Goal: Task Accomplishment & Management: Use online tool/utility

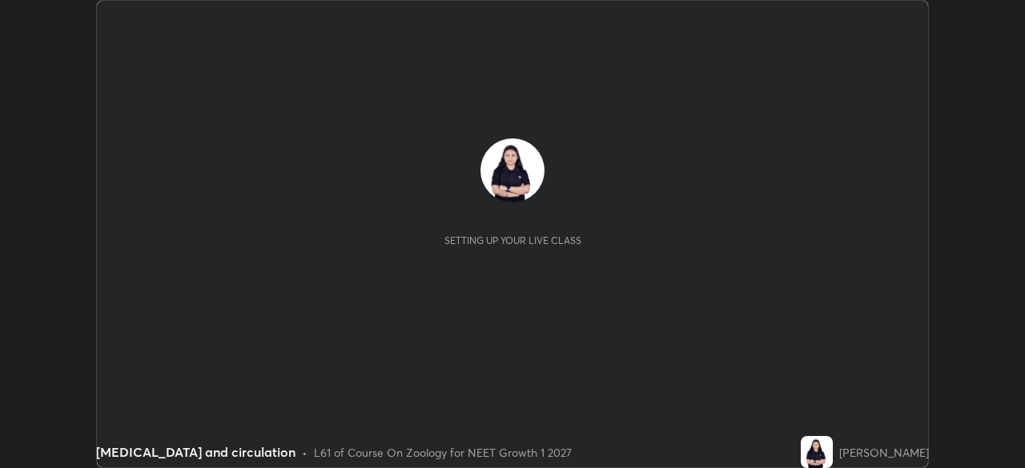
scroll to position [468, 1024]
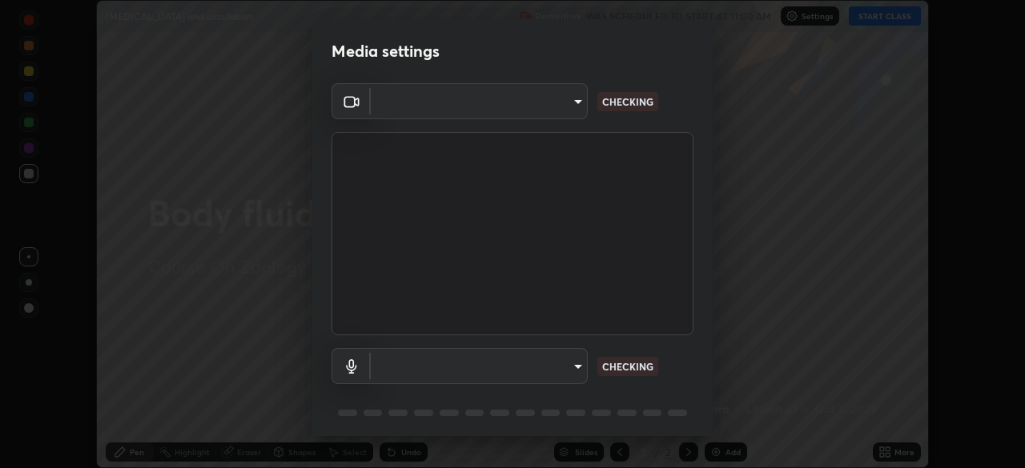
type input "5402053dac797fbd6203b9055fefd71c8703e877445e1219393e3e645ba4b0f2"
type input "a3a3097e40d18425eb5f5ea4a7a0b0ef9c34029afdfcc8a89851ecbf290cf957"
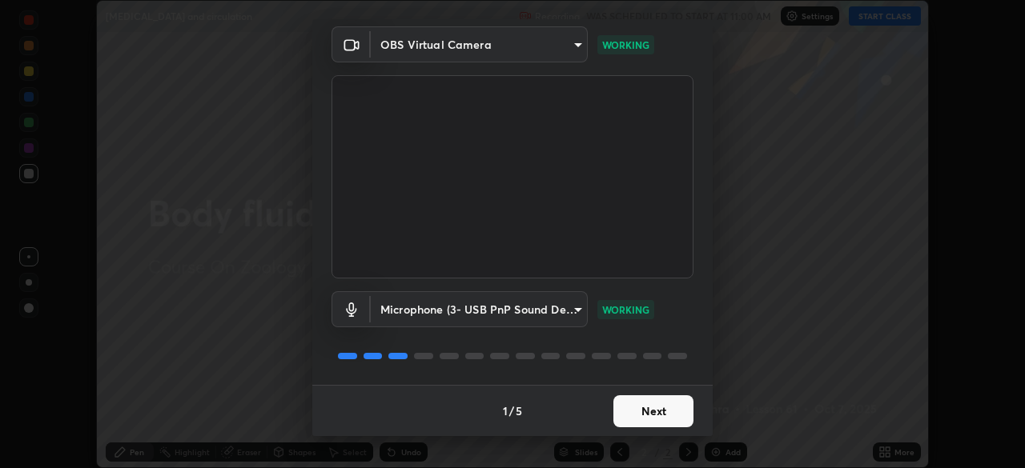
click at [644, 416] on button "Next" at bounding box center [653, 412] width 80 height 32
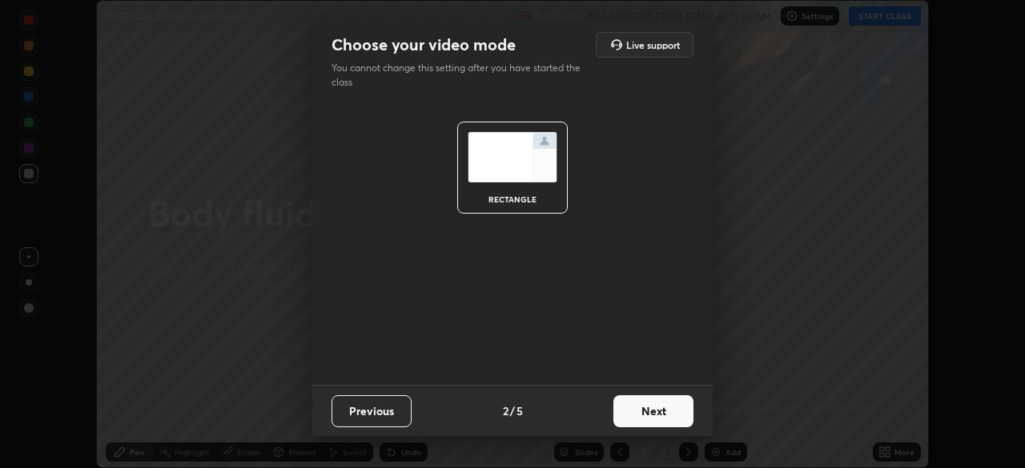
scroll to position [0, 0]
click at [644, 416] on button "Next" at bounding box center [653, 412] width 80 height 32
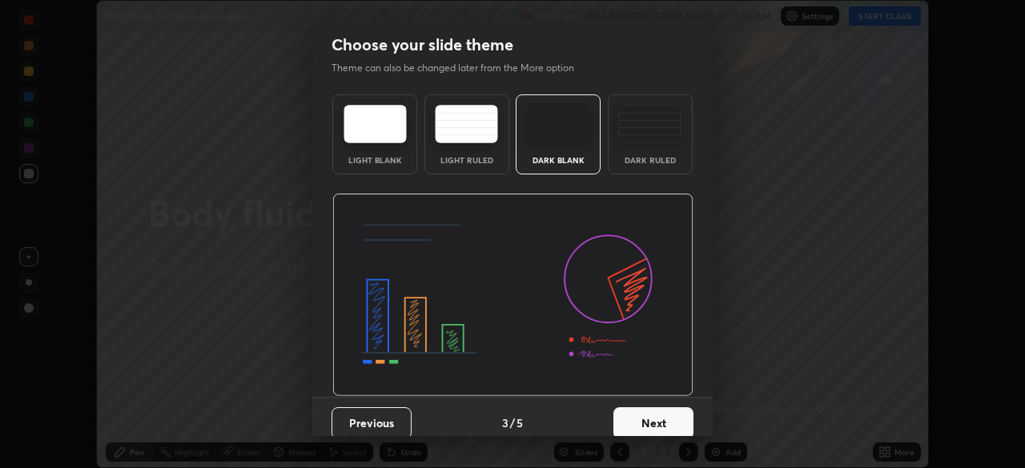
click at [644, 411] on button "Next" at bounding box center [653, 424] width 80 height 32
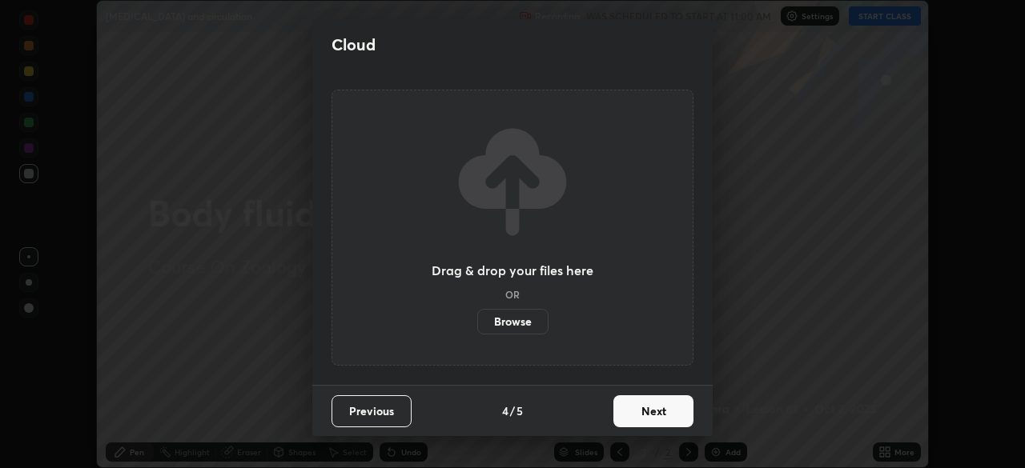
click at [641, 411] on button "Next" at bounding box center [653, 412] width 80 height 32
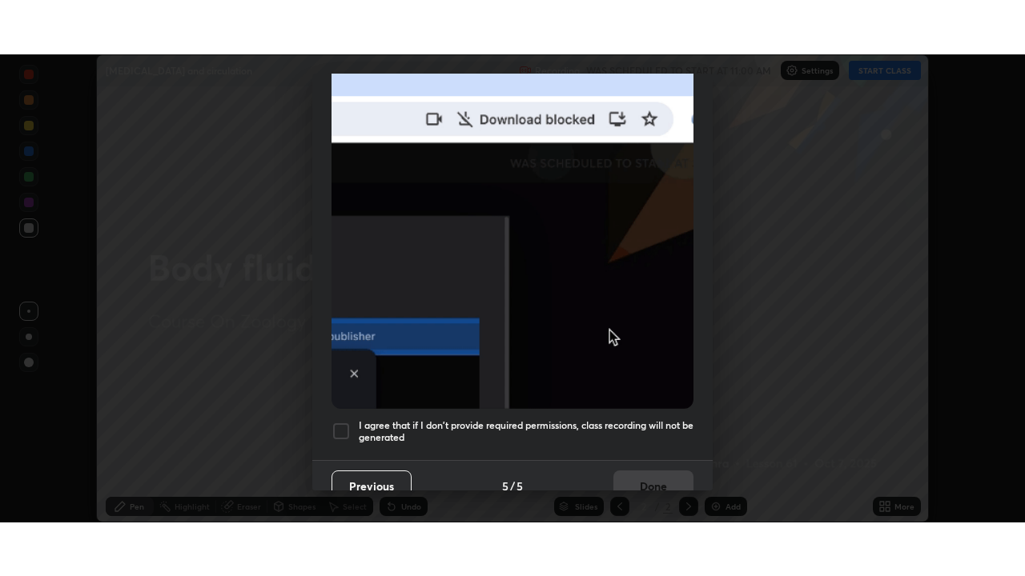
scroll to position [383, 0]
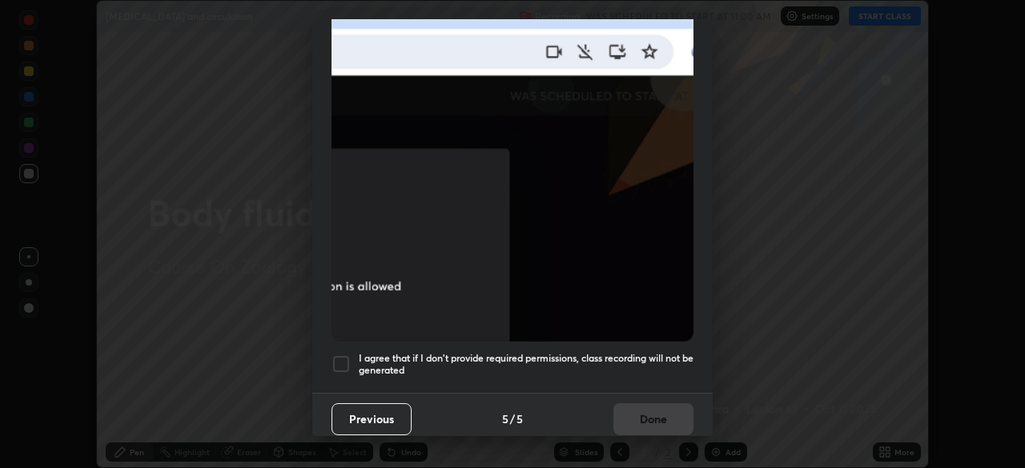
click at [608, 352] on h5 "I agree that if I don't provide required permissions, class recording will not …" at bounding box center [526, 364] width 335 height 25
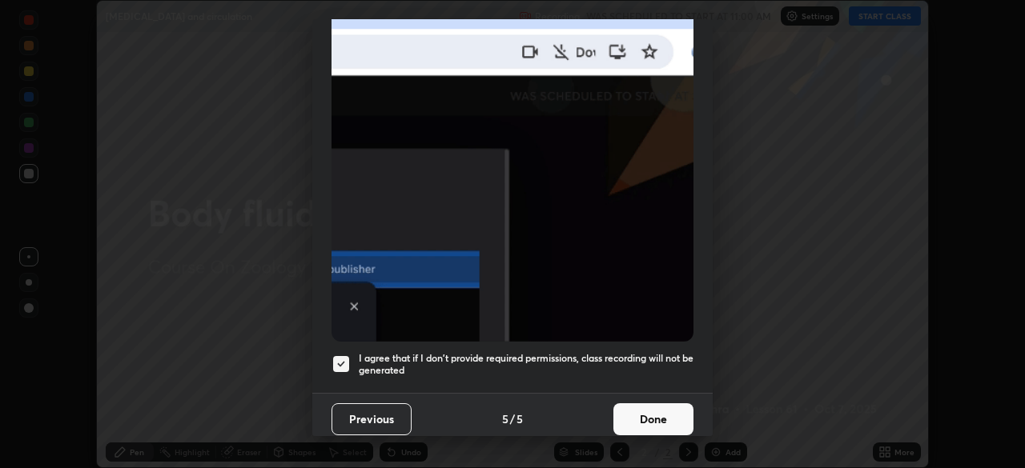
click at [642, 404] on button "Done" at bounding box center [653, 420] width 80 height 32
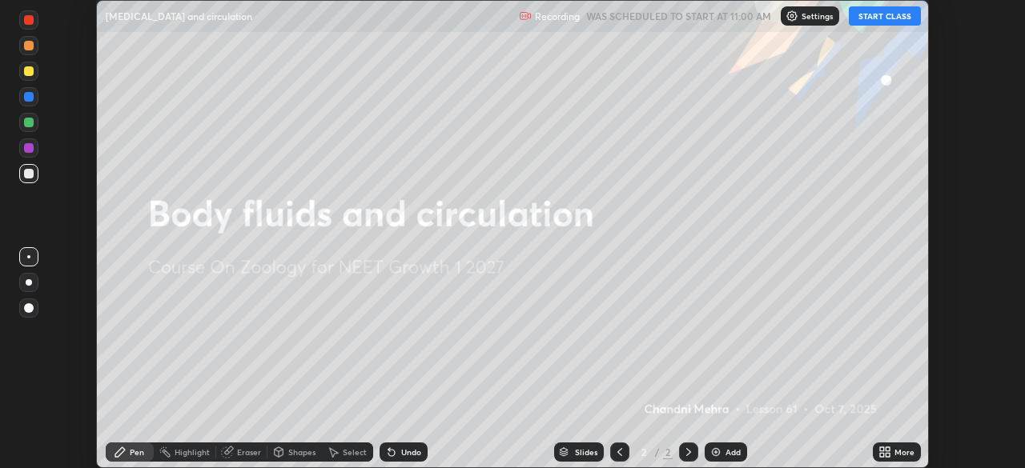
click at [877, 14] on button "START CLASS" at bounding box center [885, 15] width 72 height 19
click at [897, 454] on div "More" at bounding box center [904, 452] width 20 height 8
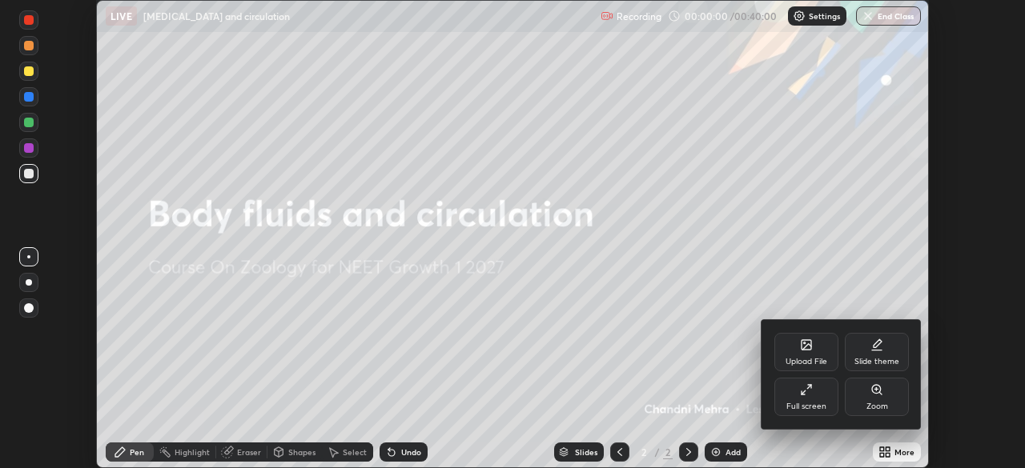
click at [821, 406] on div "Full screen" at bounding box center [806, 407] width 40 height 8
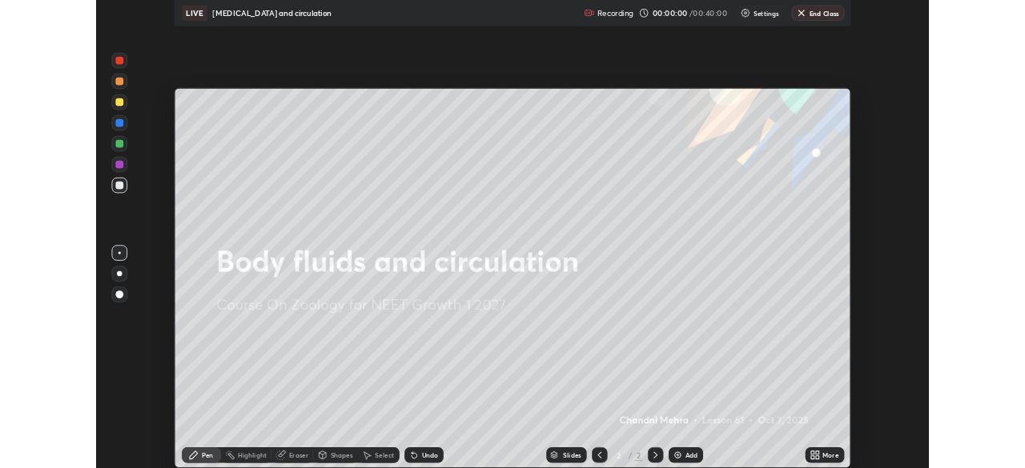
scroll to position [576, 1025]
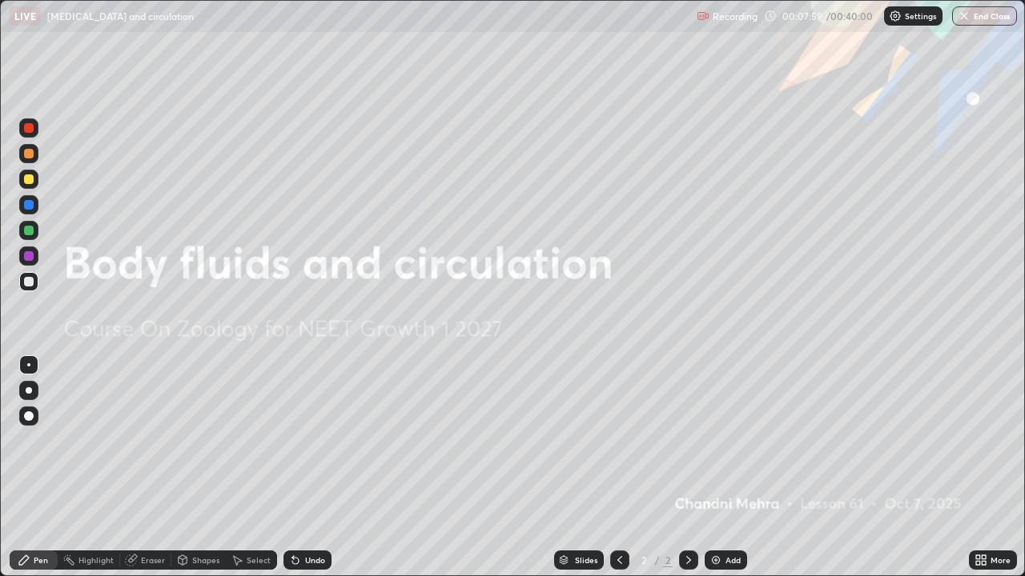
click at [30, 391] on div at bounding box center [29, 390] width 6 height 6
click at [705, 468] on div "Add" at bounding box center [726, 560] width 42 height 19
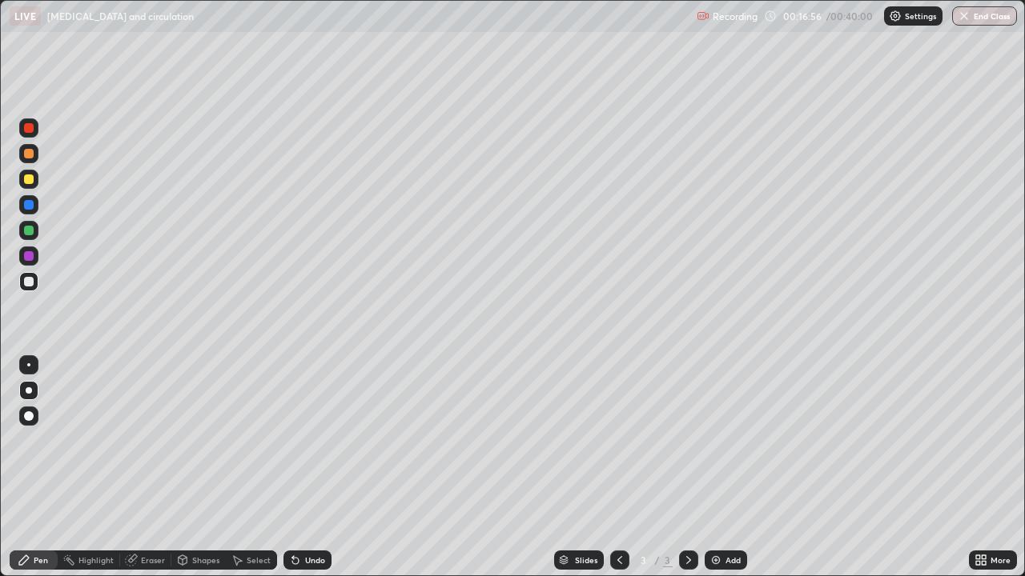
click at [298, 468] on icon at bounding box center [295, 560] width 13 height 13
click at [299, 468] on icon at bounding box center [295, 560] width 13 height 13
click at [300, 468] on div "Undo" at bounding box center [307, 560] width 48 height 19
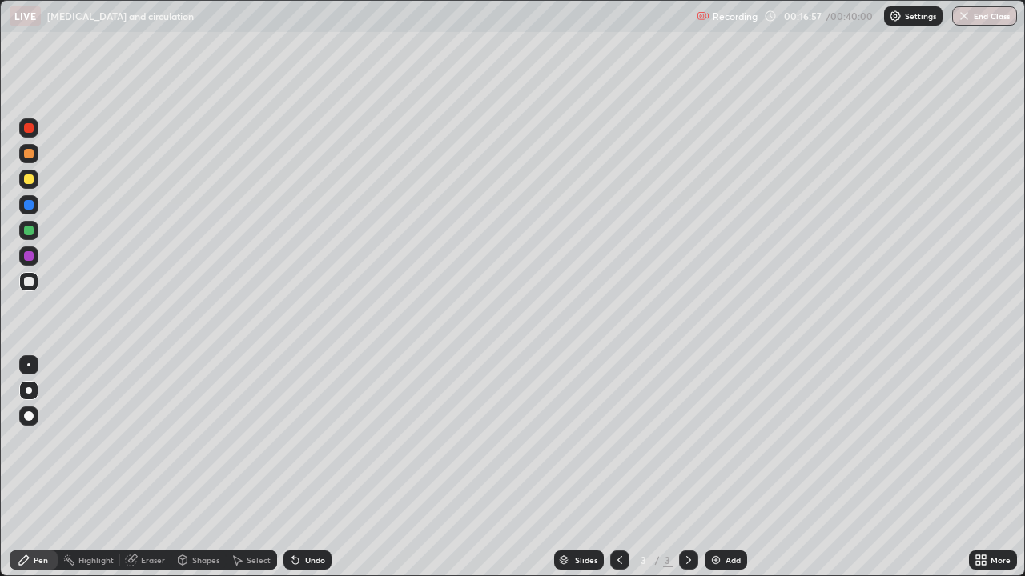
click at [300, 468] on div "Undo" at bounding box center [307, 560] width 48 height 19
click at [303, 468] on div "Undo" at bounding box center [307, 560] width 48 height 19
click at [147, 468] on div "Eraser" at bounding box center [153, 560] width 24 height 8
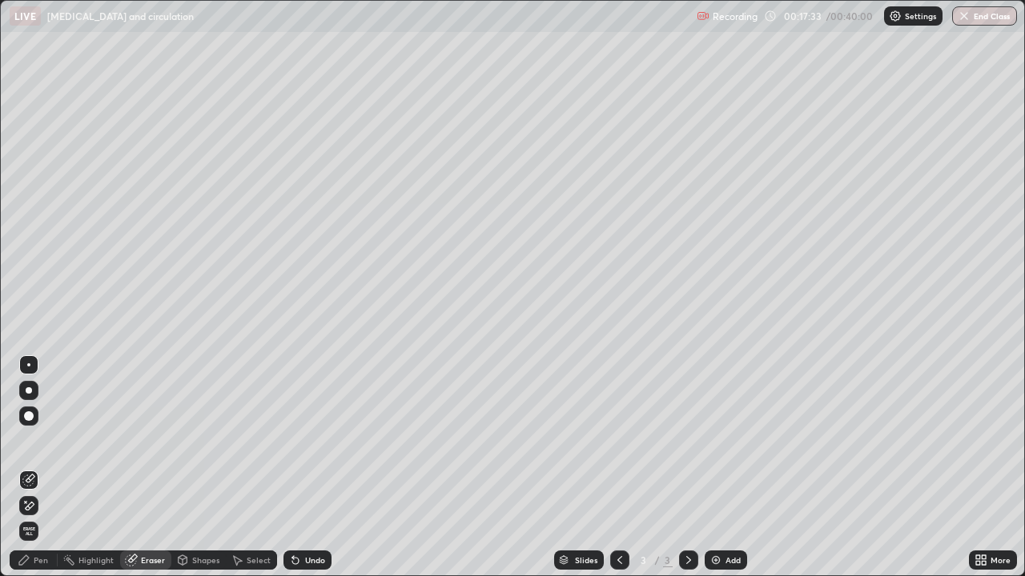
click at [34, 468] on div "Pen" at bounding box center [41, 560] width 14 height 8
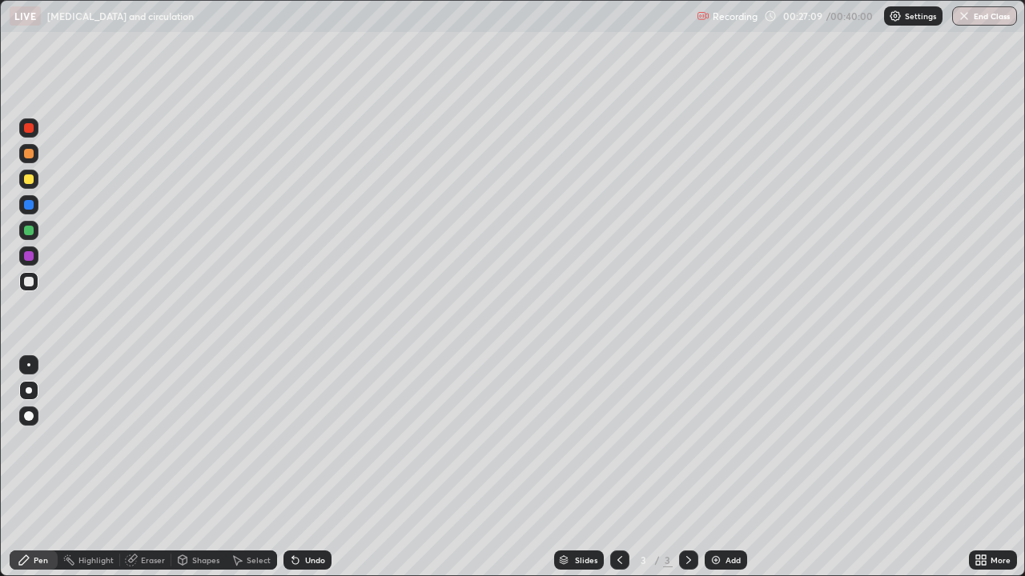
click at [726, 468] on div "Add" at bounding box center [732, 560] width 15 height 8
click at [986, 18] on button "End Class" at bounding box center [984, 15] width 65 height 19
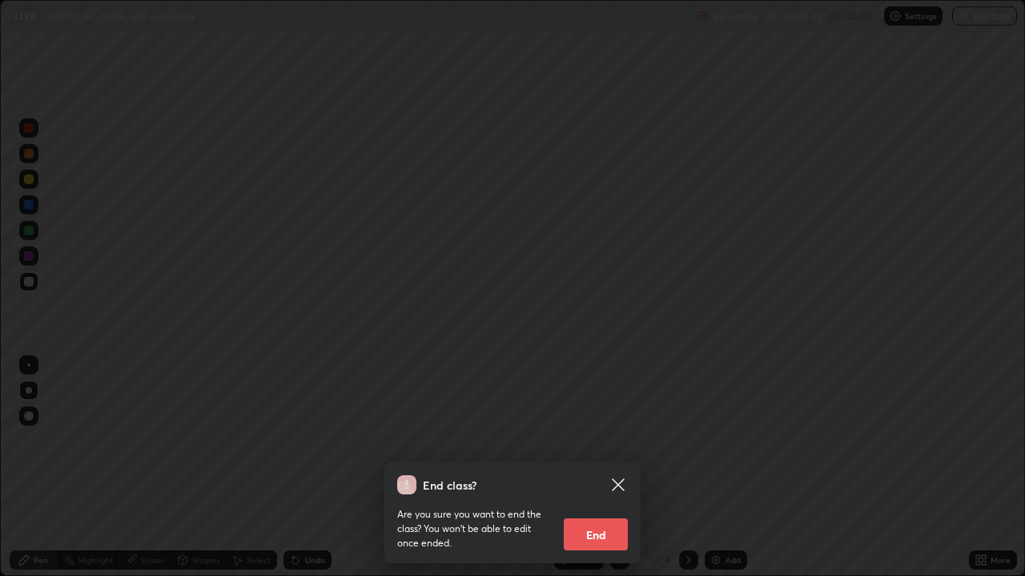
click at [611, 468] on button "End" at bounding box center [596, 535] width 64 height 32
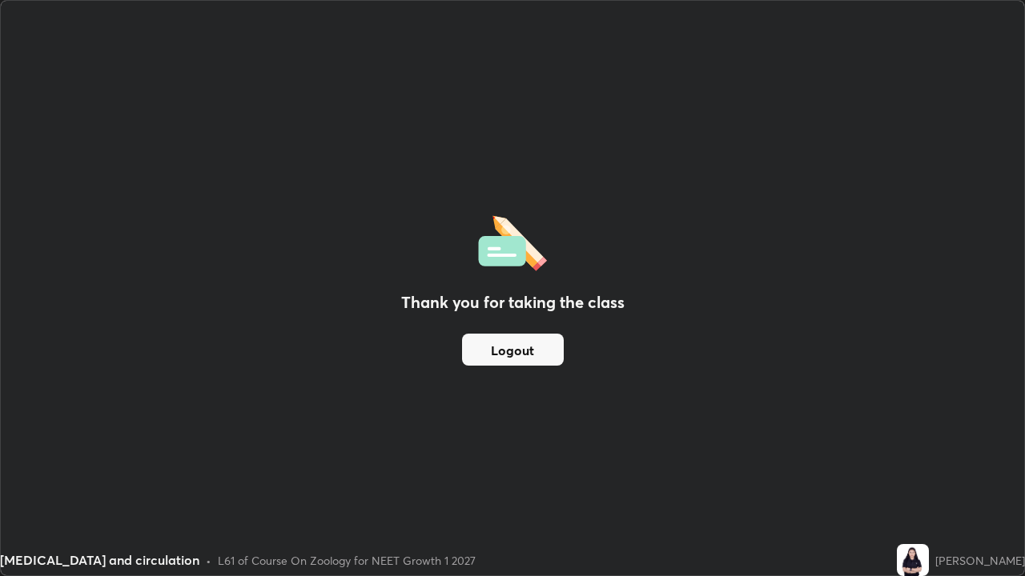
click at [767, 396] on div "Thank you for taking the class Logout" at bounding box center [512, 288] width 1023 height 575
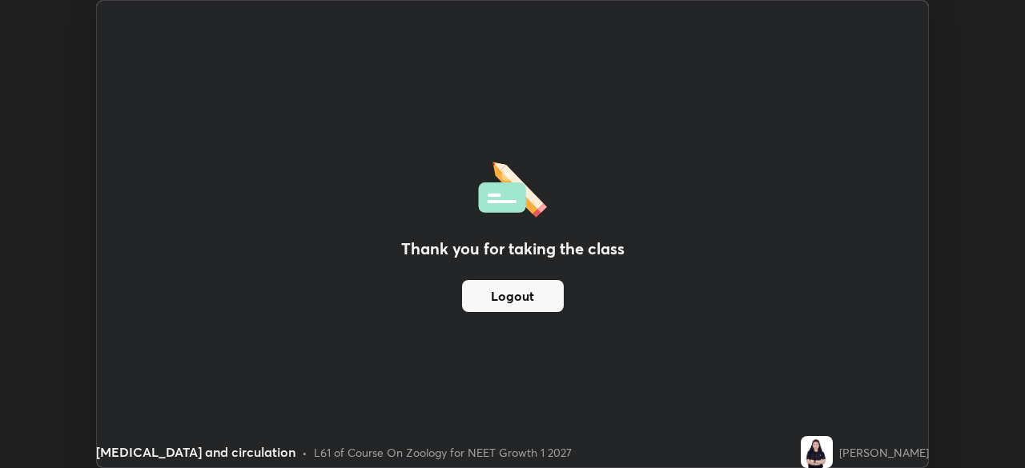
scroll to position [79592, 79036]
click at [736, 86] on div "Thank you for taking the class Logout" at bounding box center [512, 234] width 831 height 467
